Goal: Information Seeking & Learning: Learn about a topic

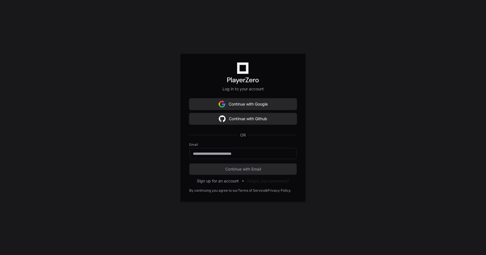
click at [239, 118] on button "Continue with Github" at bounding box center [242, 118] width 107 height 11
click at [226, 108] on button "Continue with Google" at bounding box center [242, 103] width 107 height 11
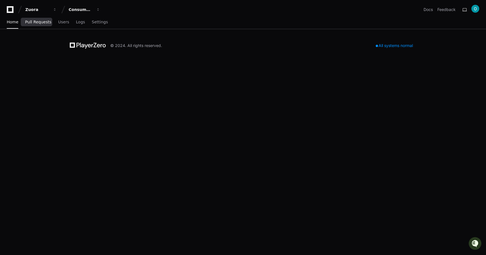
click at [41, 26] on link "Pull Requests" at bounding box center [38, 22] width 26 height 13
click at [35, 23] on span "Pull Requests" at bounding box center [38, 21] width 26 height 3
click at [63, 25] on link "Users" at bounding box center [63, 22] width 11 height 13
click at [78, 23] on span "Logs" at bounding box center [80, 21] width 9 height 3
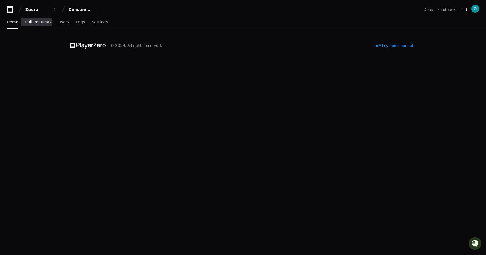
click at [42, 17] on link "Pull Requests" at bounding box center [38, 22] width 26 height 13
click at [39, 19] on link "Pull Requests" at bounding box center [38, 22] width 26 height 13
click at [39, 20] on span "Pull Requests" at bounding box center [38, 21] width 26 height 3
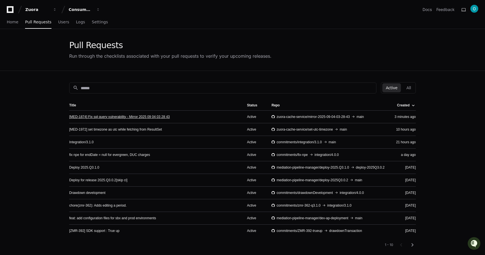
click at [137, 115] on link "[MED-1874] Fix sql query vulnerability - Mirror 2025 09 04 03 28 43" at bounding box center [119, 116] width 101 height 4
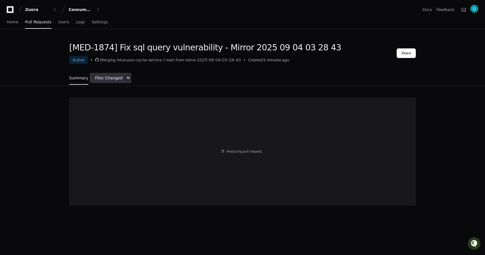
click at [121, 77] on link "Files Changed 16" at bounding box center [113, 78] width 37 height 15
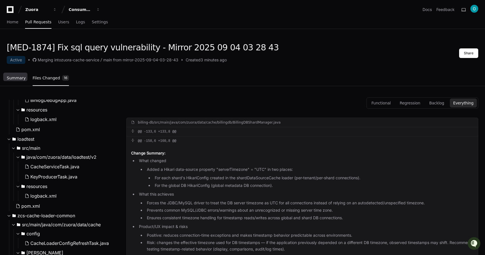
click at [17, 79] on span "Summary" at bounding box center [16, 77] width 19 height 3
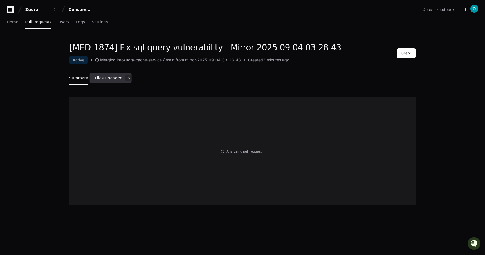
click at [116, 80] on span "Files Changed" at bounding box center [109, 77] width 28 height 3
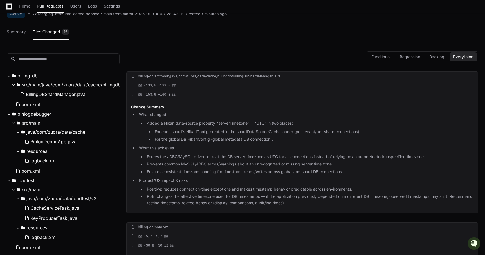
scroll to position [49, 0]
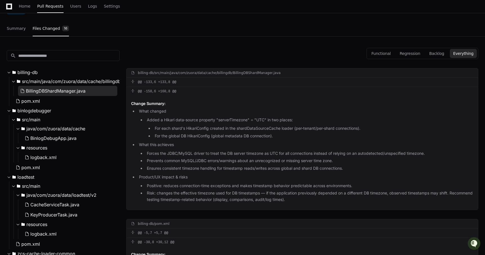
click at [93, 95] on button "BillingDBShardManager.java" at bounding box center [67, 91] width 99 height 10
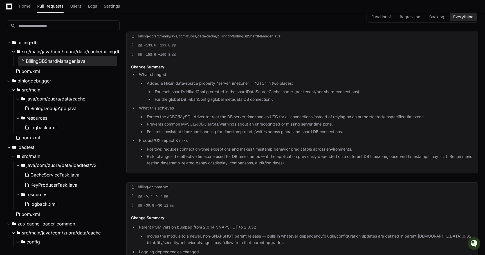
scroll to position [89, 0]
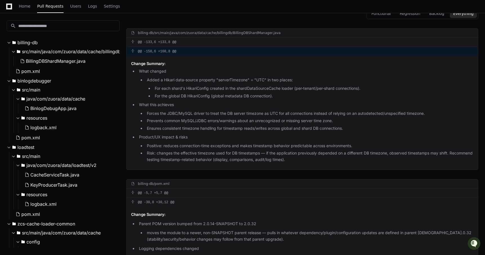
click at [135, 51] on button at bounding box center [134, 50] width 7 height 3
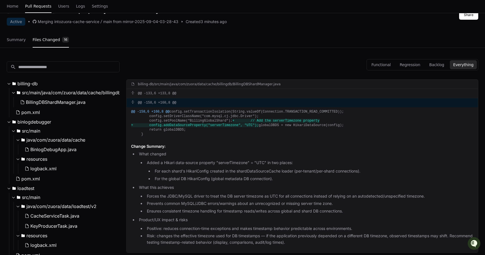
scroll to position [0, 0]
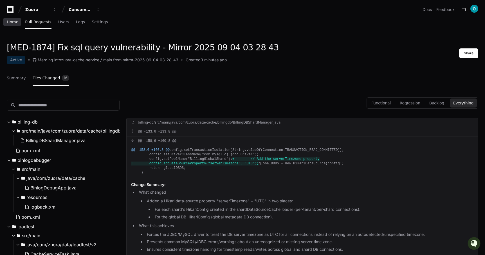
click at [17, 24] on link "Home" at bounding box center [13, 22] width 12 height 13
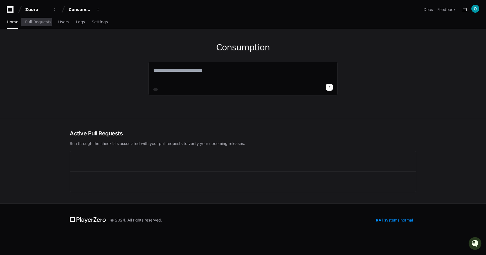
click at [45, 21] on span "Pull Requests" at bounding box center [38, 21] width 26 height 3
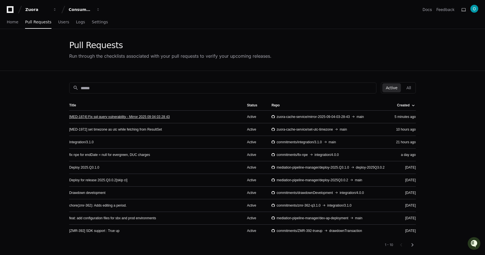
click at [126, 117] on link "[MED-1874] Fix sql query vulnerability - Mirror 2025 09 04 03 28 43" at bounding box center [119, 116] width 101 height 4
click at [115, 131] on td "[MED-1972] set timezone as utc while fetching from ResultSet" at bounding box center [155, 129] width 173 height 13
click at [115, 129] on link "[MED-1972] set timezone as utc while fetching from ResultSet" at bounding box center [115, 129] width 92 height 4
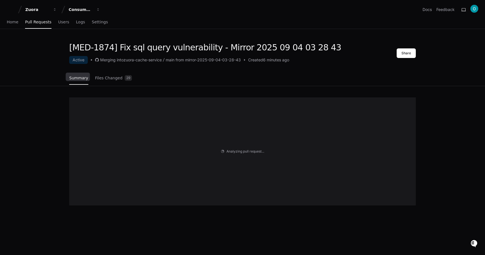
click at [93, 76] on div "Summary Files Changed 29" at bounding box center [100, 78] width 63 height 15
click at [102, 76] on span "Files Changed" at bounding box center [109, 77] width 28 height 3
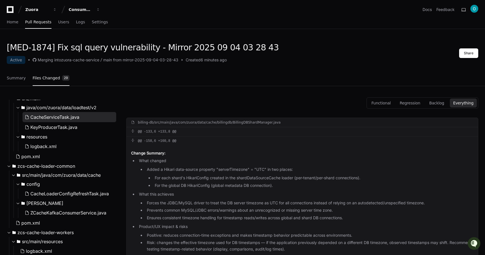
scroll to position [138, 0]
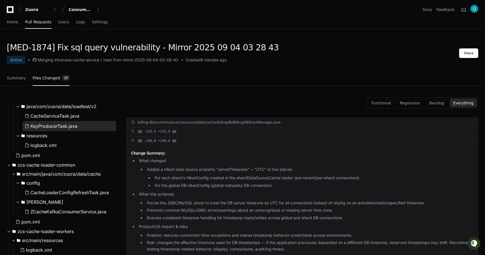
click at [79, 126] on button "KeyProducerTask.java" at bounding box center [69, 126] width 94 height 10
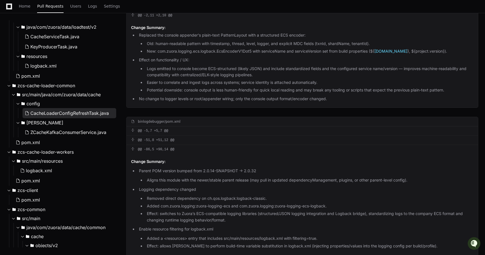
scroll to position [0, 0]
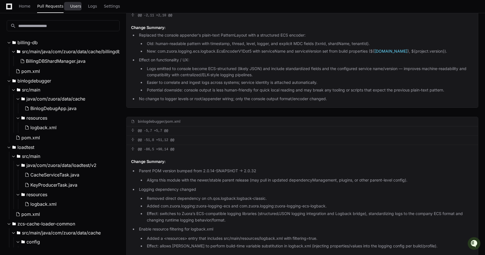
click at [73, 9] on link "Users" at bounding box center [75, 6] width 11 height 13
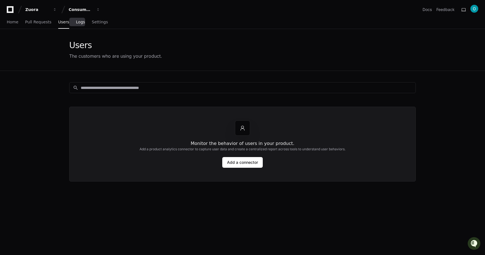
click at [76, 20] on span "Logs" at bounding box center [80, 21] width 9 height 3
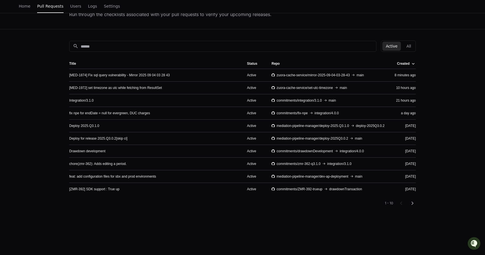
scroll to position [40, 0]
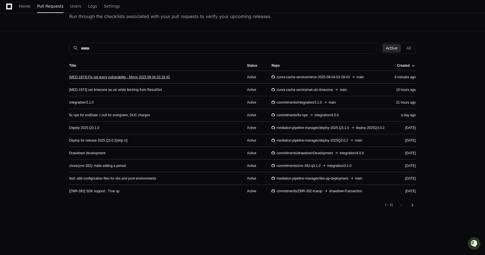
click at [138, 75] on link "[MED-1874] Fix sql query vulnerability - Mirror 2025 09 04 03 28 43" at bounding box center [119, 77] width 101 height 4
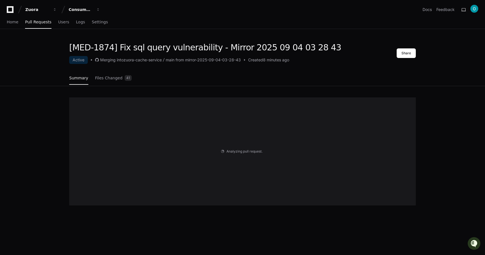
click at [137, 74] on div "Summary Files Changed 41" at bounding box center [242, 78] width 346 height 15
click at [121, 80] on link "Files Changed 41" at bounding box center [113, 78] width 37 height 15
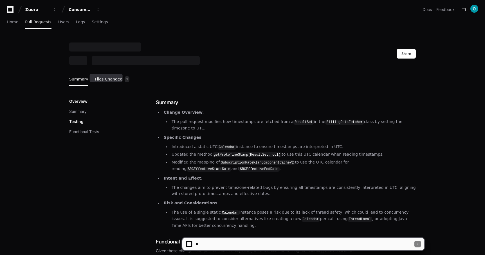
click at [109, 80] on span "Files Changed" at bounding box center [109, 78] width 28 height 3
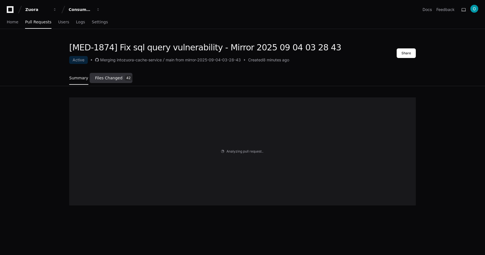
click at [112, 80] on span "Files Changed" at bounding box center [109, 77] width 28 height 3
click at [109, 79] on span "Files Changed" at bounding box center [109, 77] width 28 height 3
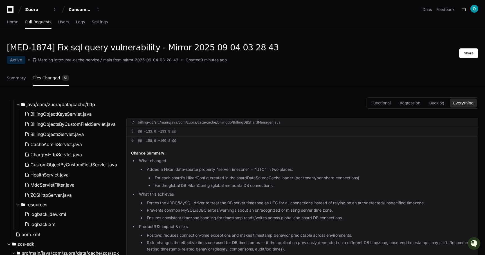
scroll to position [612, 0]
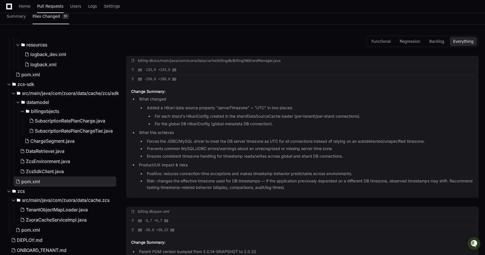
click at [47, 182] on button "pom.xml" at bounding box center [64, 181] width 103 height 10
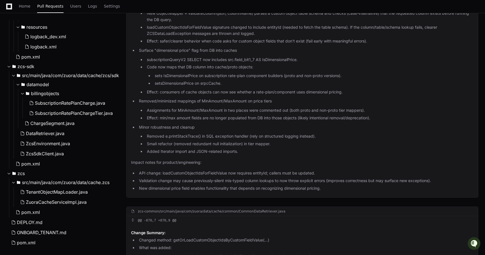
scroll to position [2748, 0]
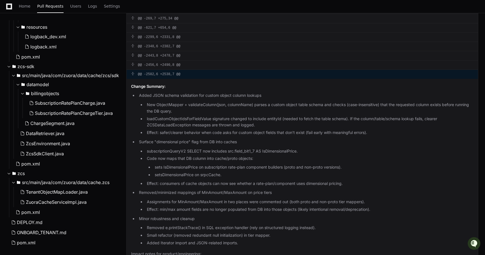
click at [132, 73] on span at bounding box center [132, 73] width 3 height 3
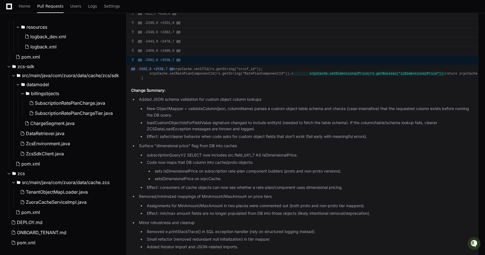
scroll to position [2670, 0]
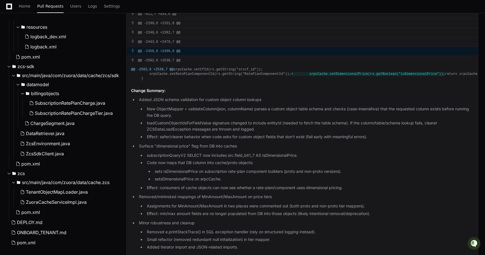
click at [133, 52] on div "@@ -2456,6 +2490,8 @@" at bounding box center [301, 51] width 351 height 9
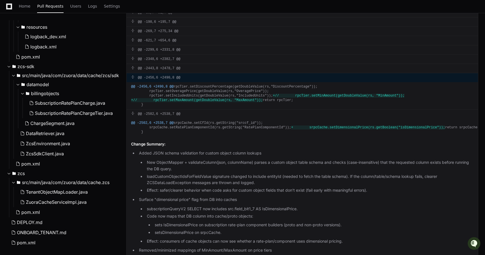
scroll to position [2641, 0]
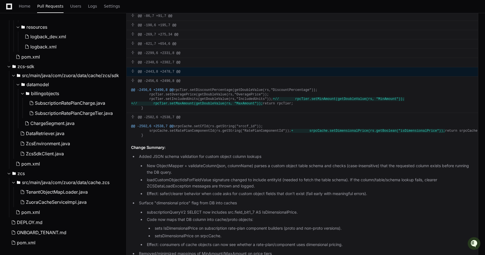
click at [132, 72] on span at bounding box center [132, 70] width 3 height 3
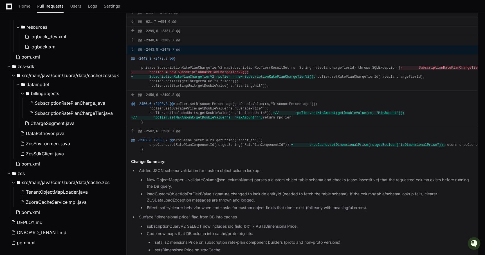
click at [133, 47] on span at bounding box center [132, 48] width 3 height 3
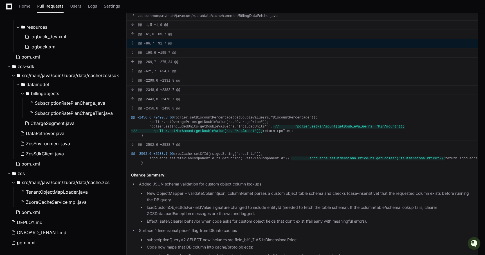
click at [134, 47] on div "@@ -86,7 +91,7 @@" at bounding box center [301, 43] width 351 height 9
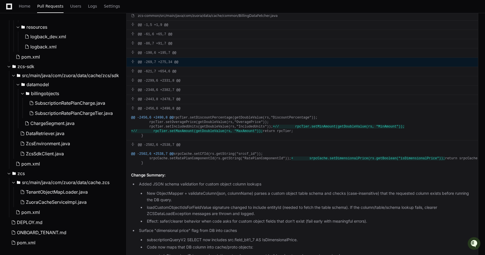
scroll to position [2658, 0]
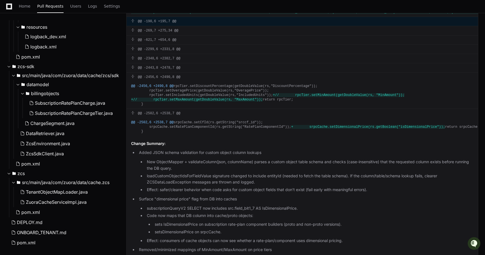
click at [132, 26] on div "@@ -190,6 +195,7 @@" at bounding box center [301, 21] width 351 height 9
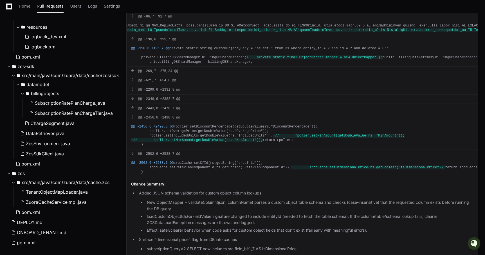
scroll to position [0, 1894]
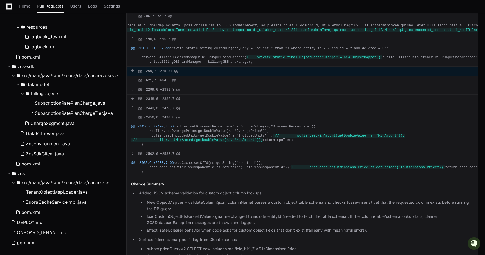
click at [132, 76] on div "@@ -269,7 +275,34 @@" at bounding box center [301, 71] width 351 height 9
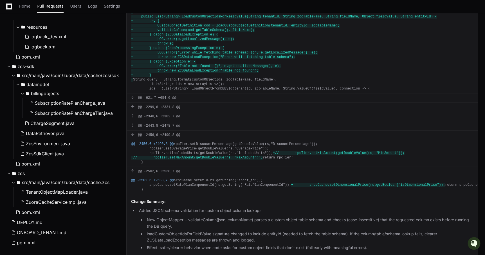
scroll to position [2775, 0]
click at [173, 66] on div "@@ -269,7 +275,34 @@ throw new UnsupportedOperationException("This datatype is …" at bounding box center [301, 17] width 351 height 153
click at [161, 33] on span "+ validateColumn(cod.getTableSchema(), fieldName);" at bounding box center [192, 31] width 123 height 4
click at [176, 37] on span "+ } catch (ZCSDataLoadException e) {" at bounding box center [174, 35] width 87 height 4
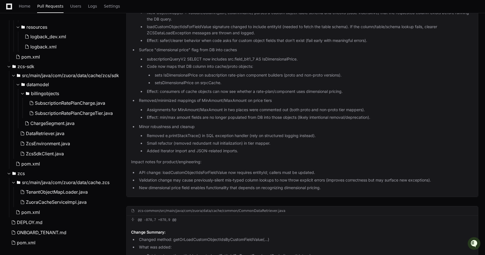
scroll to position [2984, 0]
